Goal: Browse casually: Explore the website without a specific task or goal

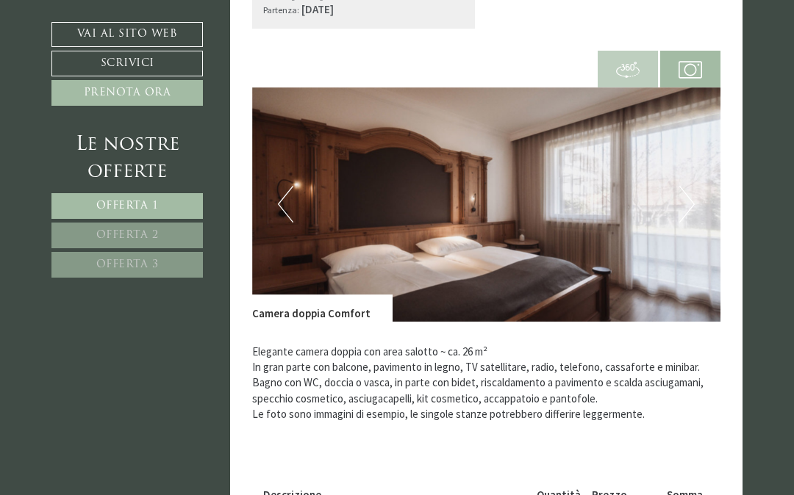
scroll to position [936, 0]
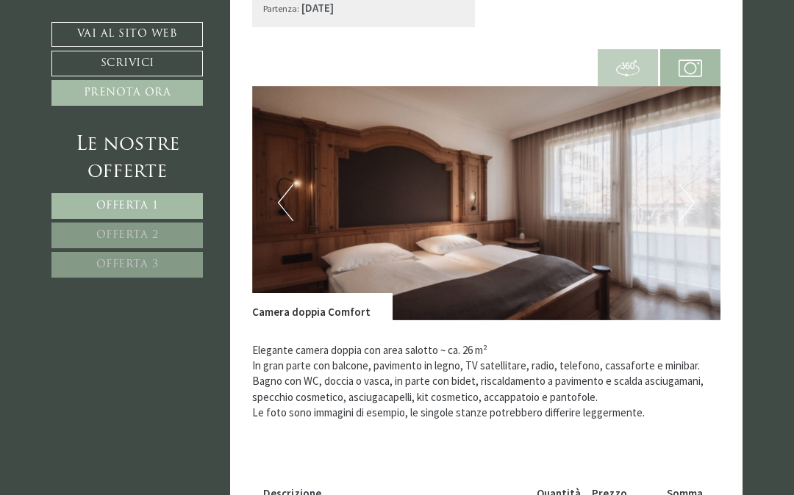
click at [694, 185] on button "Next" at bounding box center [686, 203] width 15 height 37
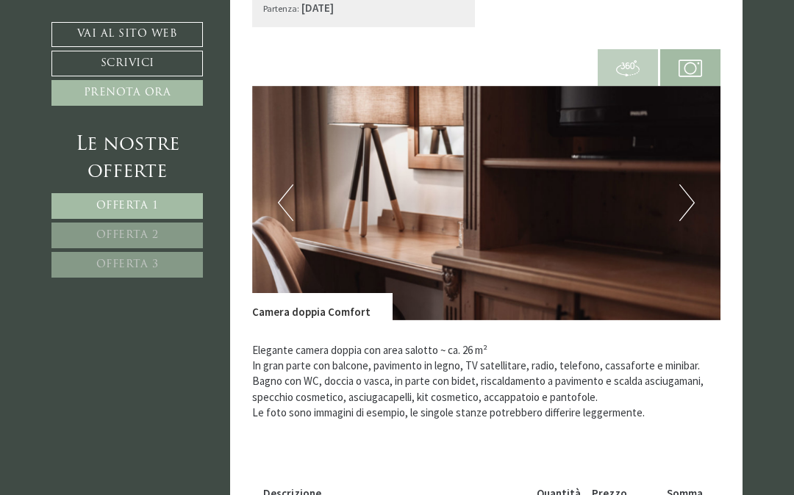
click at [695, 179] on img at bounding box center [486, 203] width 469 height 234
click at [689, 185] on button "Next" at bounding box center [686, 203] width 15 height 37
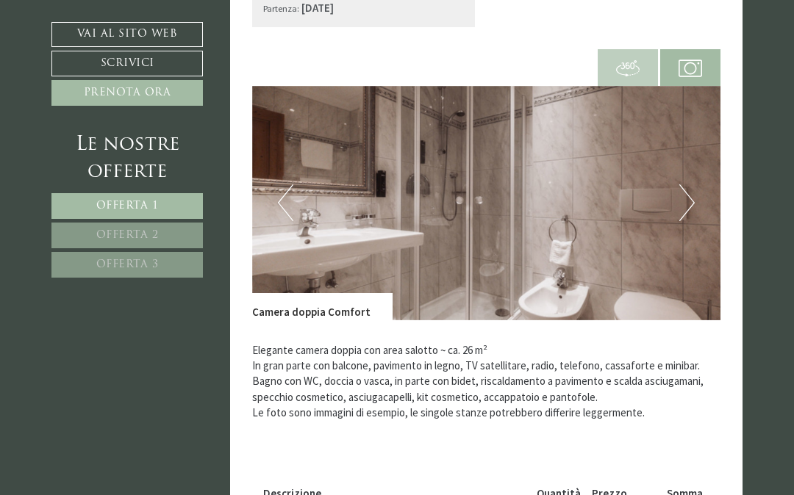
click at [692, 186] on button "Next" at bounding box center [686, 203] width 15 height 37
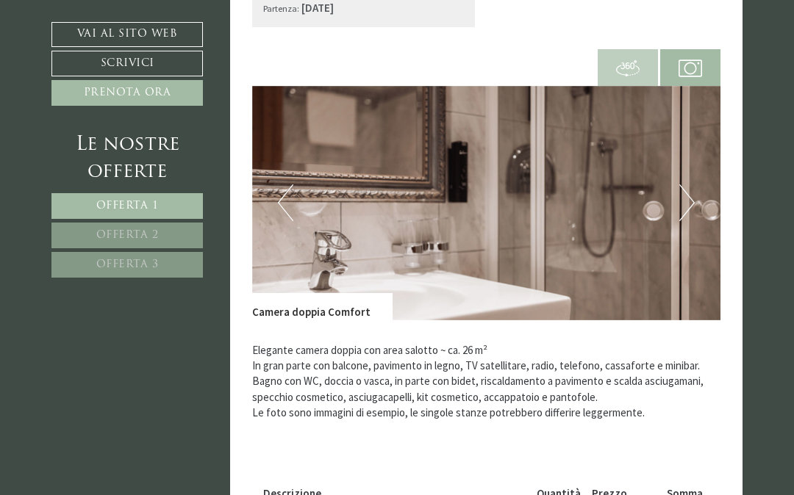
click at [689, 187] on button "Next" at bounding box center [686, 203] width 15 height 37
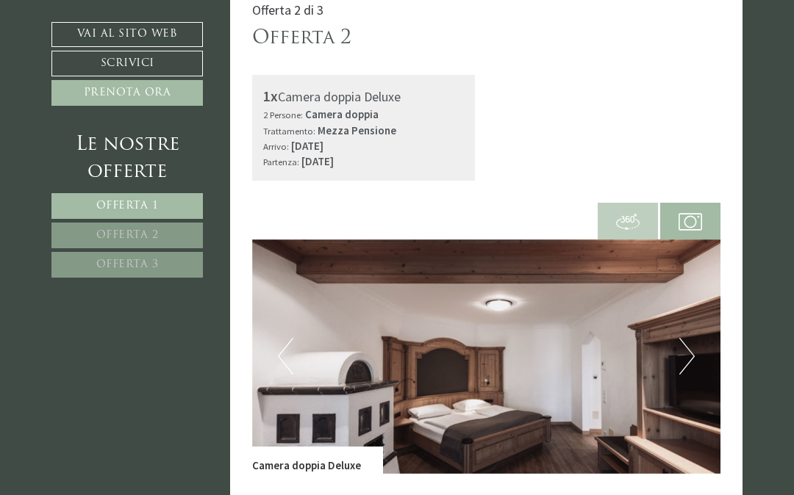
scroll to position [1761, 0]
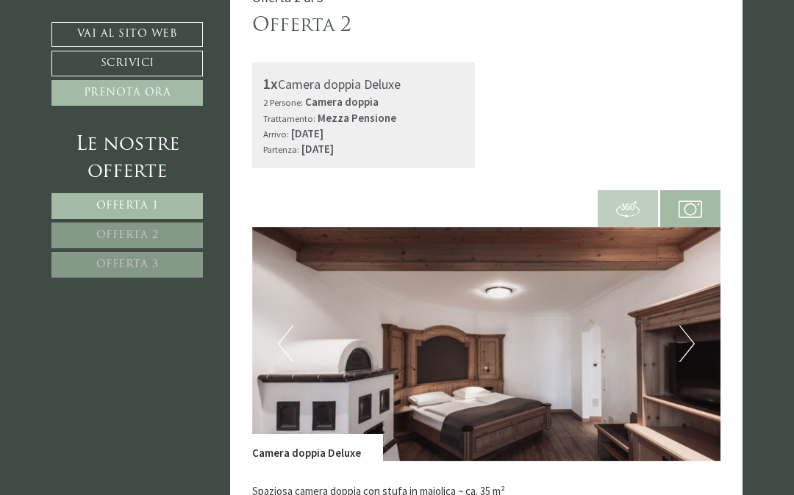
click at [695, 329] on img at bounding box center [486, 344] width 469 height 234
click at [692, 326] on button "Next" at bounding box center [686, 344] width 15 height 37
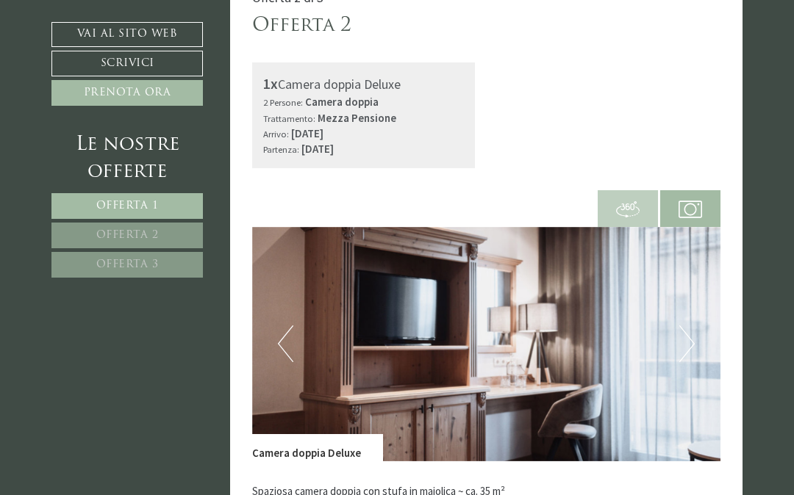
click at [686, 326] on button "Next" at bounding box center [686, 344] width 15 height 37
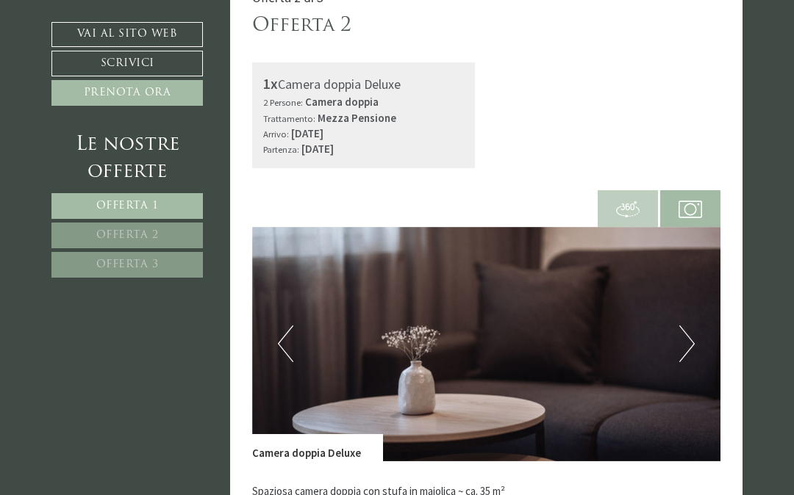
click at [305, 315] on img at bounding box center [486, 344] width 469 height 234
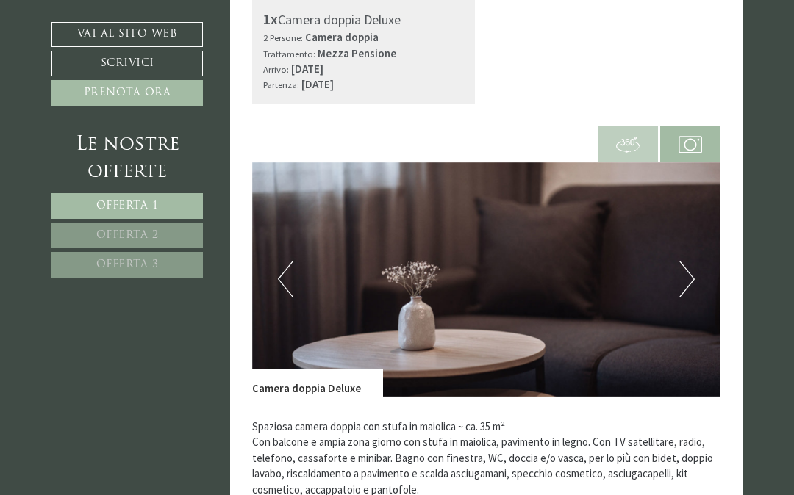
scroll to position [1829, 0]
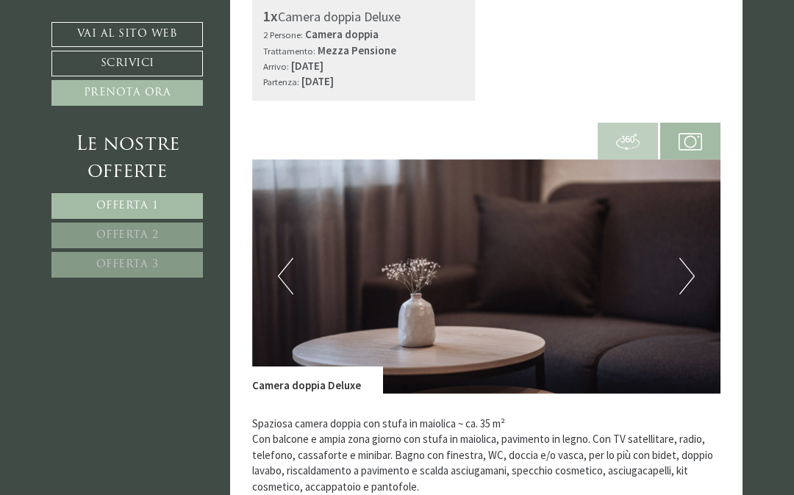
click at [689, 258] on button "Next" at bounding box center [686, 276] width 15 height 37
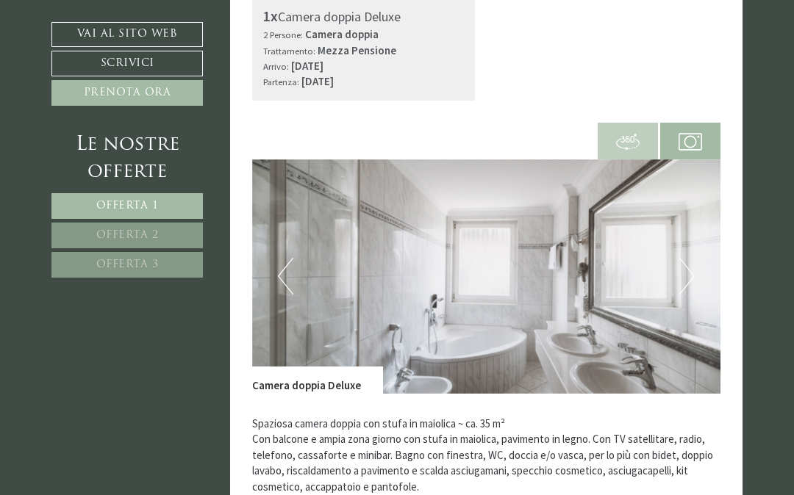
click at [691, 258] on button "Next" at bounding box center [686, 276] width 15 height 37
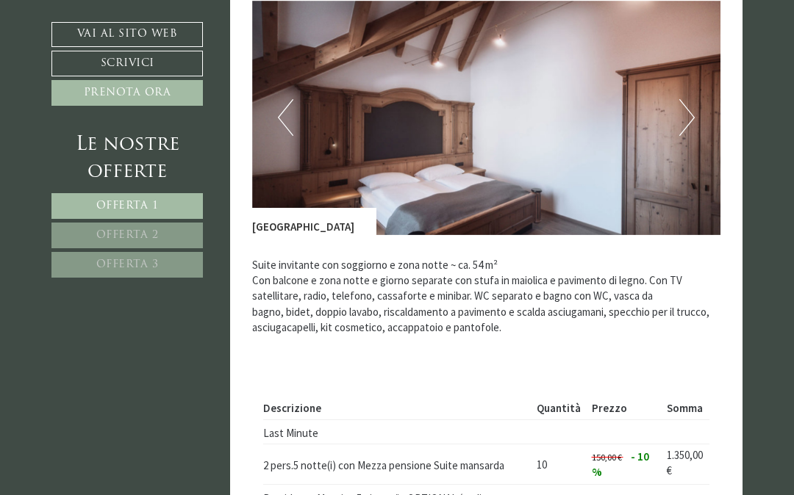
scroll to position [2920, 0]
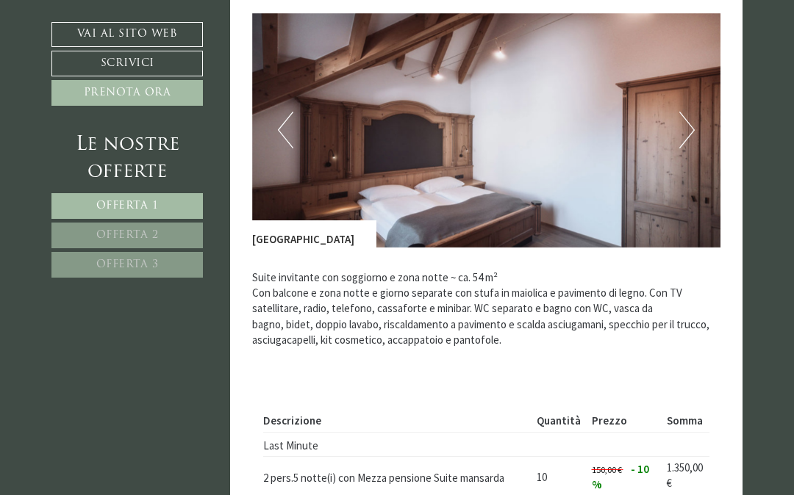
click at [701, 95] on img at bounding box center [486, 130] width 469 height 234
click at [689, 112] on button "Next" at bounding box center [686, 130] width 15 height 37
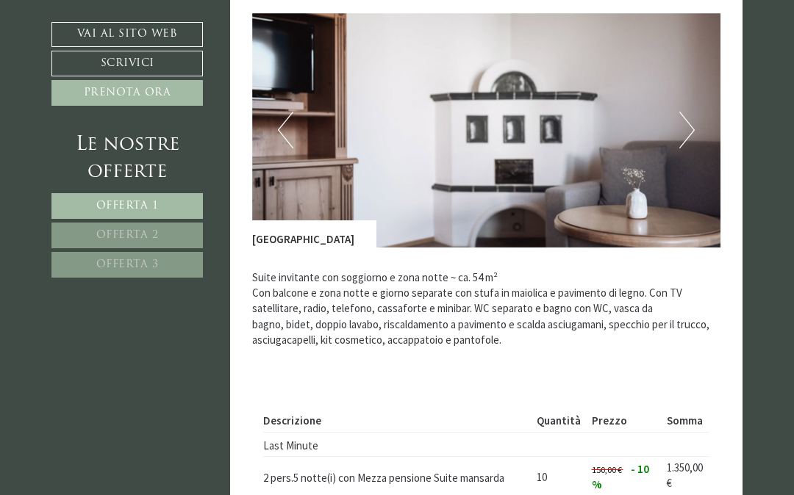
click at [692, 112] on button "Next" at bounding box center [686, 130] width 15 height 37
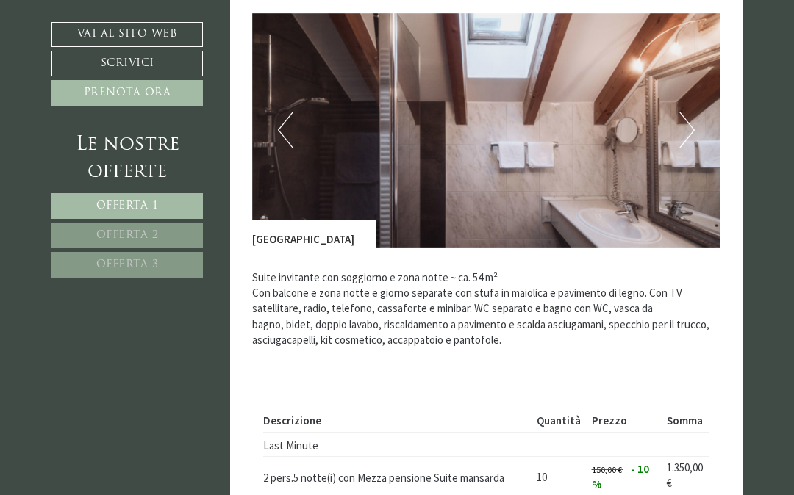
click at [692, 112] on button "Next" at bounding box center [686, 130] width 15 height 37
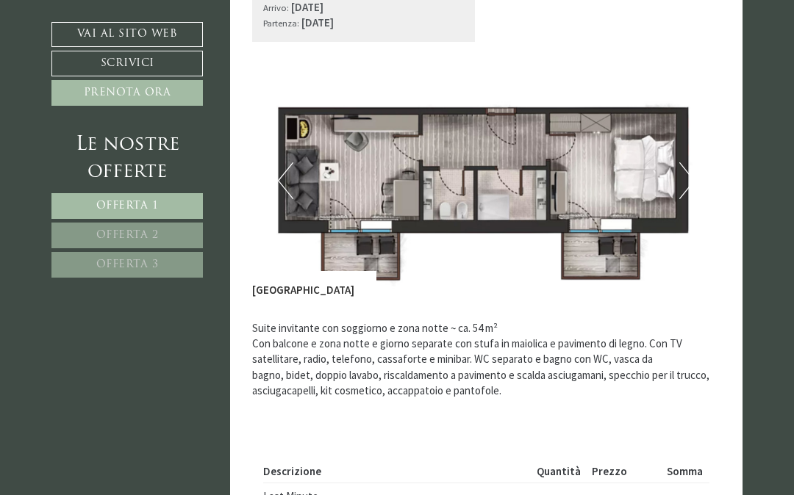
scroll to position [2870, 0]
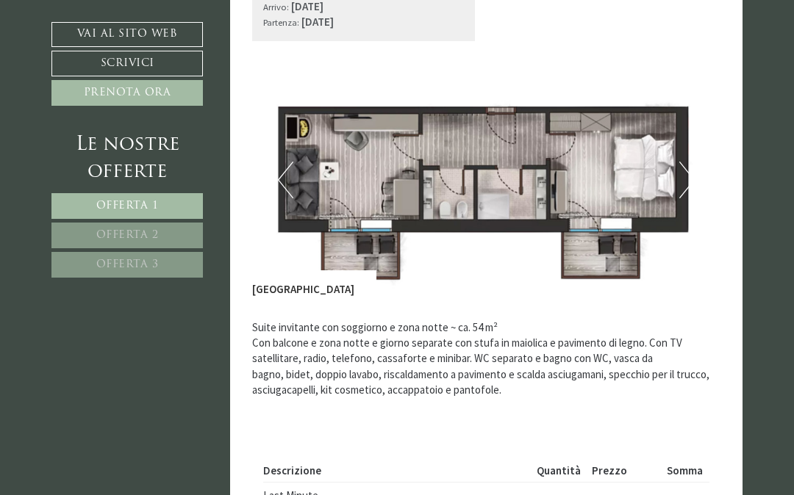
click at [689, 162] on button "Next" at bounding box center [686, 180] width 15 height 37
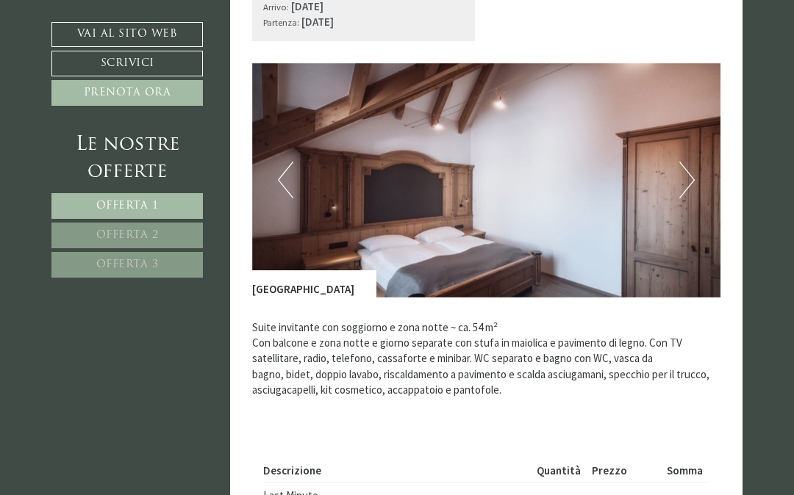
click at [687, 162] on button "Next" at bounding box center [686, 180] width 15 height 37
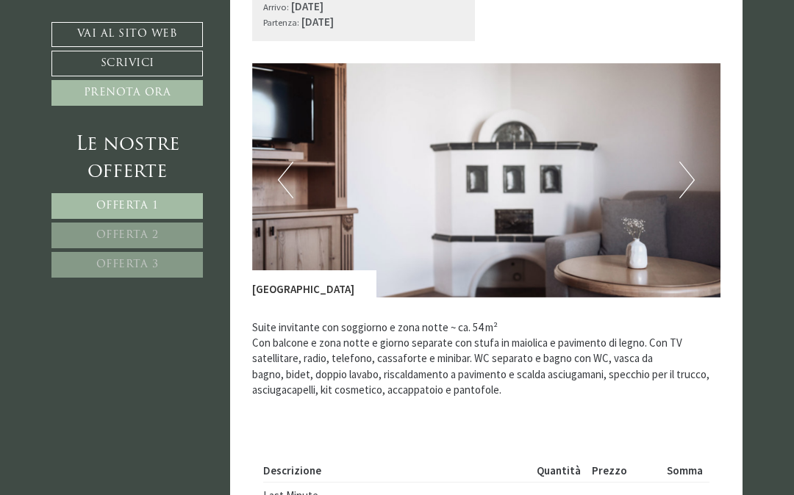
click at [689, 162] on button "Next" at bounding box center [686, 180] width 15 height 37
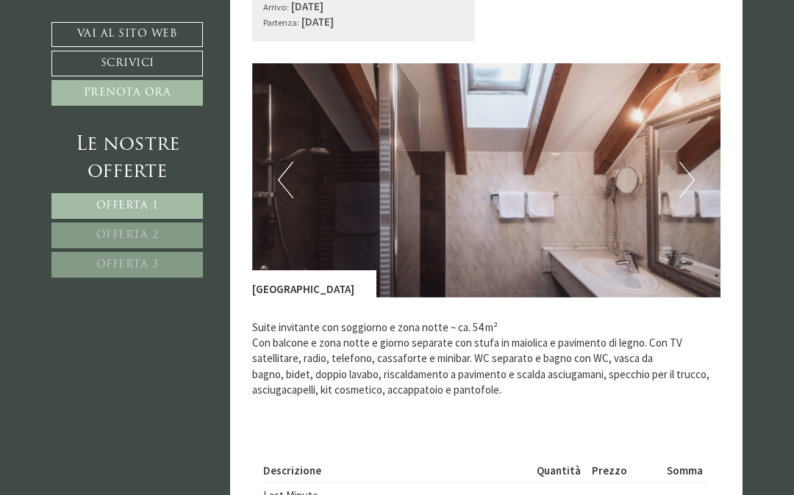
click at [692, 162] on button "Next" at bounding box center [686, 180] width 15 height 37
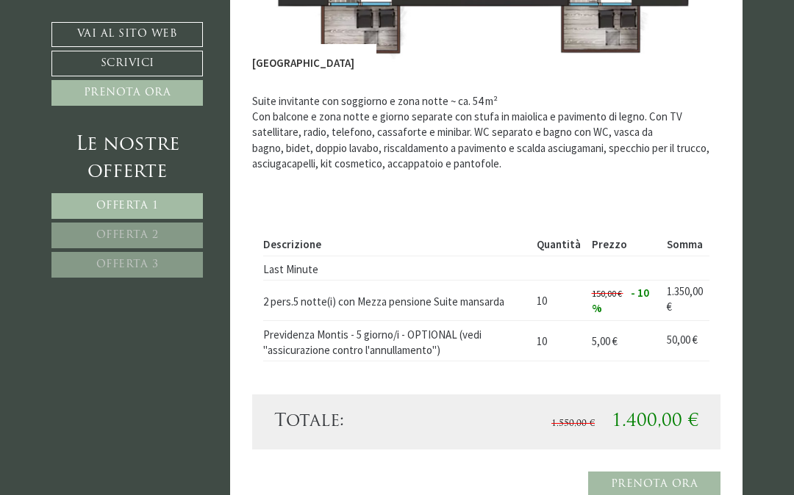
scroll to position [3031, 0]
